Goal: Transaction & Acquisition: Purchase product/service

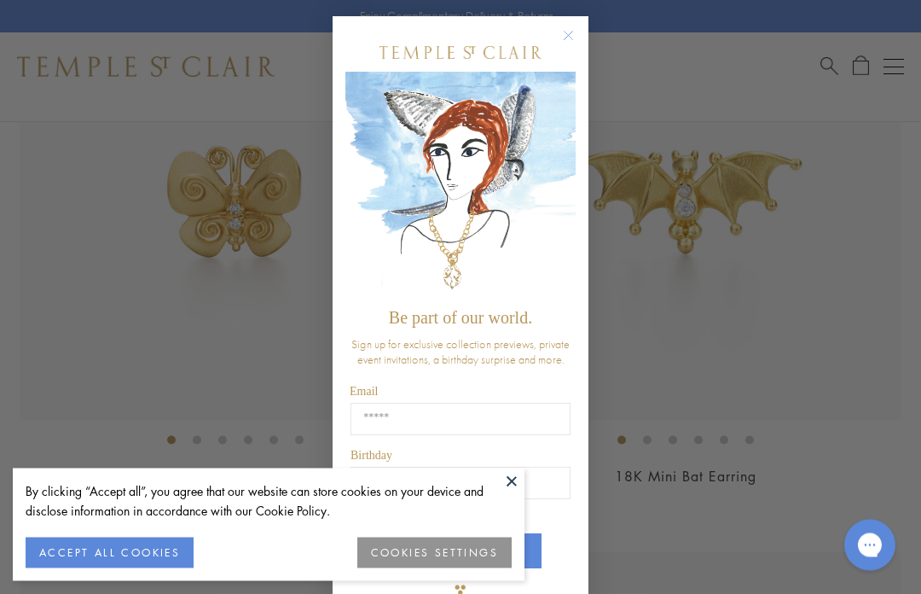
scroll to position [2573, 0]
click at [575, 36] on circle "Close dialog" at bounding box center [569, 36] width 20 height 20
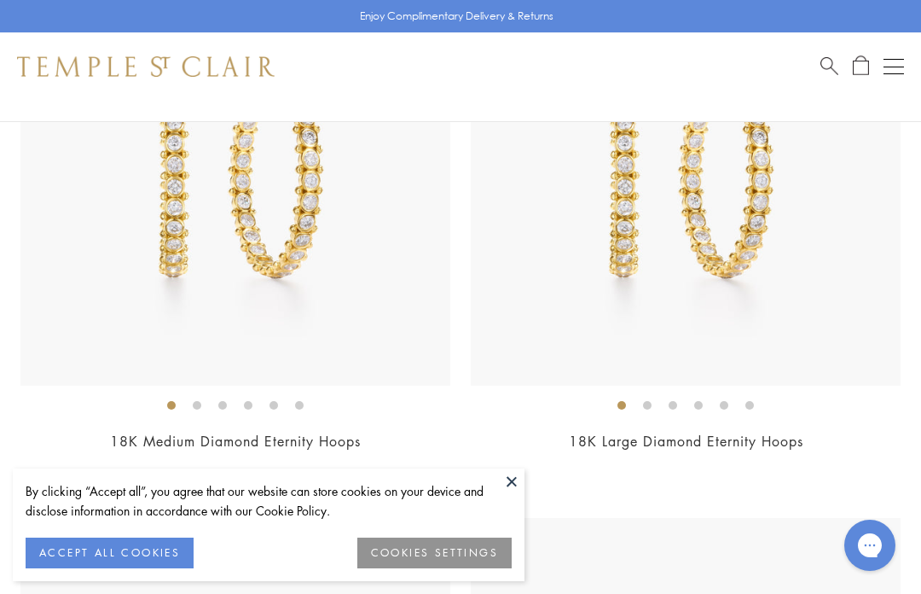
scroll to position [11041, 0]
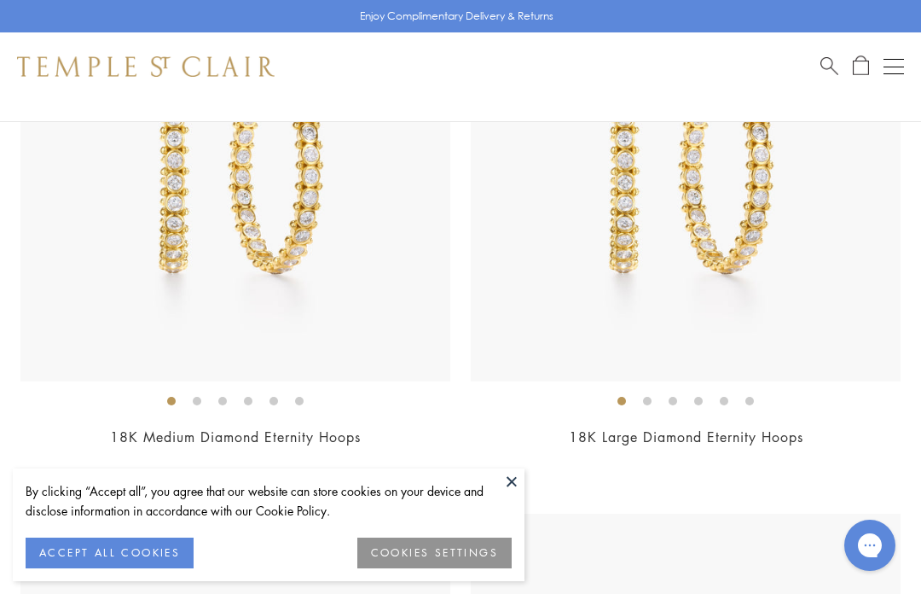
click at [833, 66] on span "Search" at bounding box center [830, 64] width 18 height 18
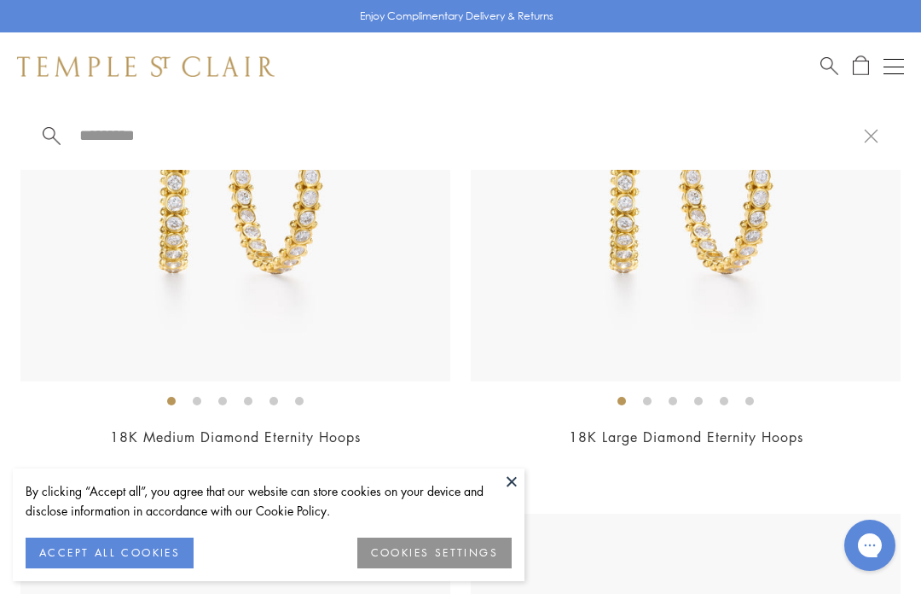
click at [96, 130] on input "search" at bounding box center [471, 135] width 786 height 20
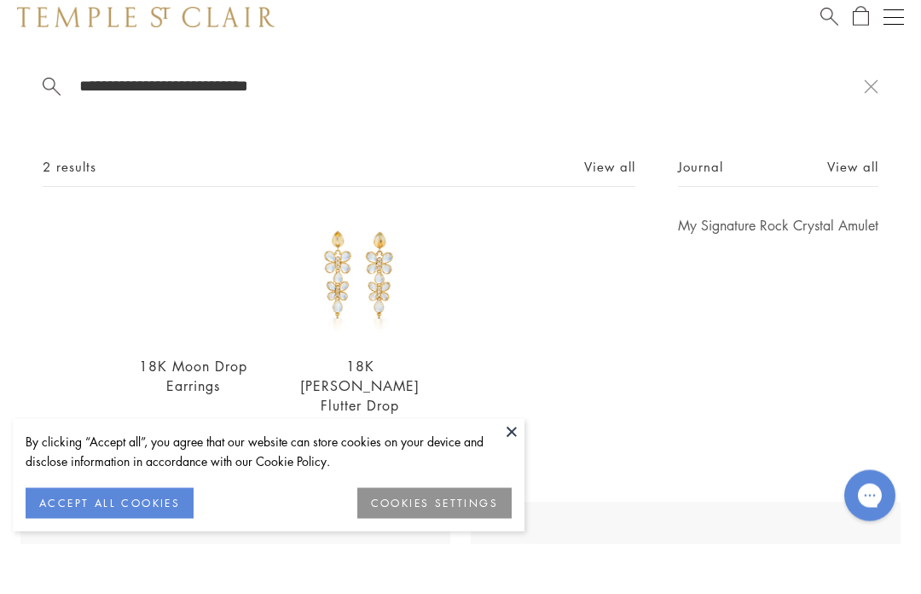
scroll to position [11077, 0]
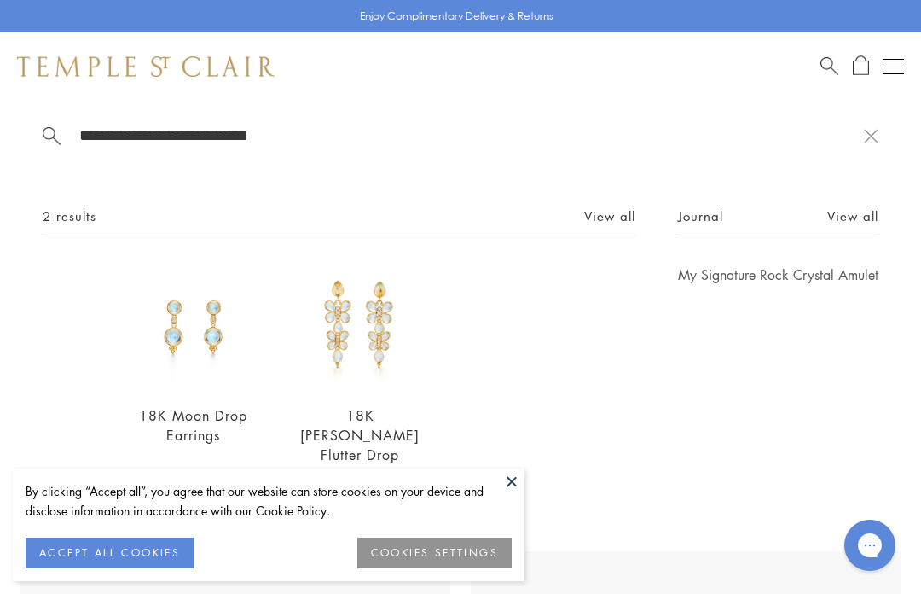
type input "**********"
click at [200, 345] on img at bounding box center [193, 327] width 125 height 125
click at [221, 350] on img at bounding box center [193, 327] width 125 height 125
